Goal: Check status: Check status

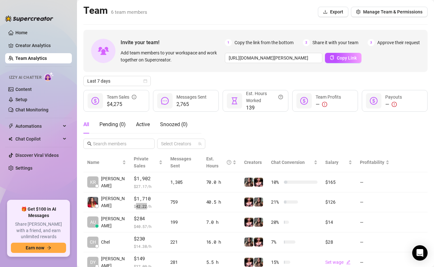
scroll to position [45, 0]
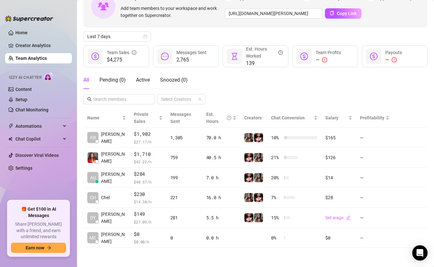
click at [176, 38] on div "Last 7 days" at bounding box center [255, 36] width 344 height 10
click at [130, 36] on span "Last 7 days" at bounding box center [117, 37] width 60 height 10
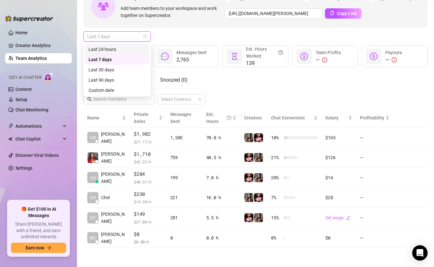
click at [123, 53] on div "Last 24 hours" at bounding box center [116, 49] width 57 height 7
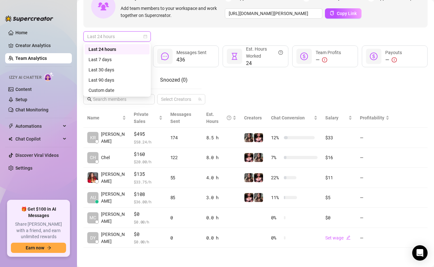
click at [112, 36] on span "Last 24 hours" at bounding box center [117, 37] width 60 height 10
click at [119, 63] on div "Last 7 days" at bounding box center [117, 59] width 65 height 10
